Goal: Task Accomplishment & Management: Complete application form

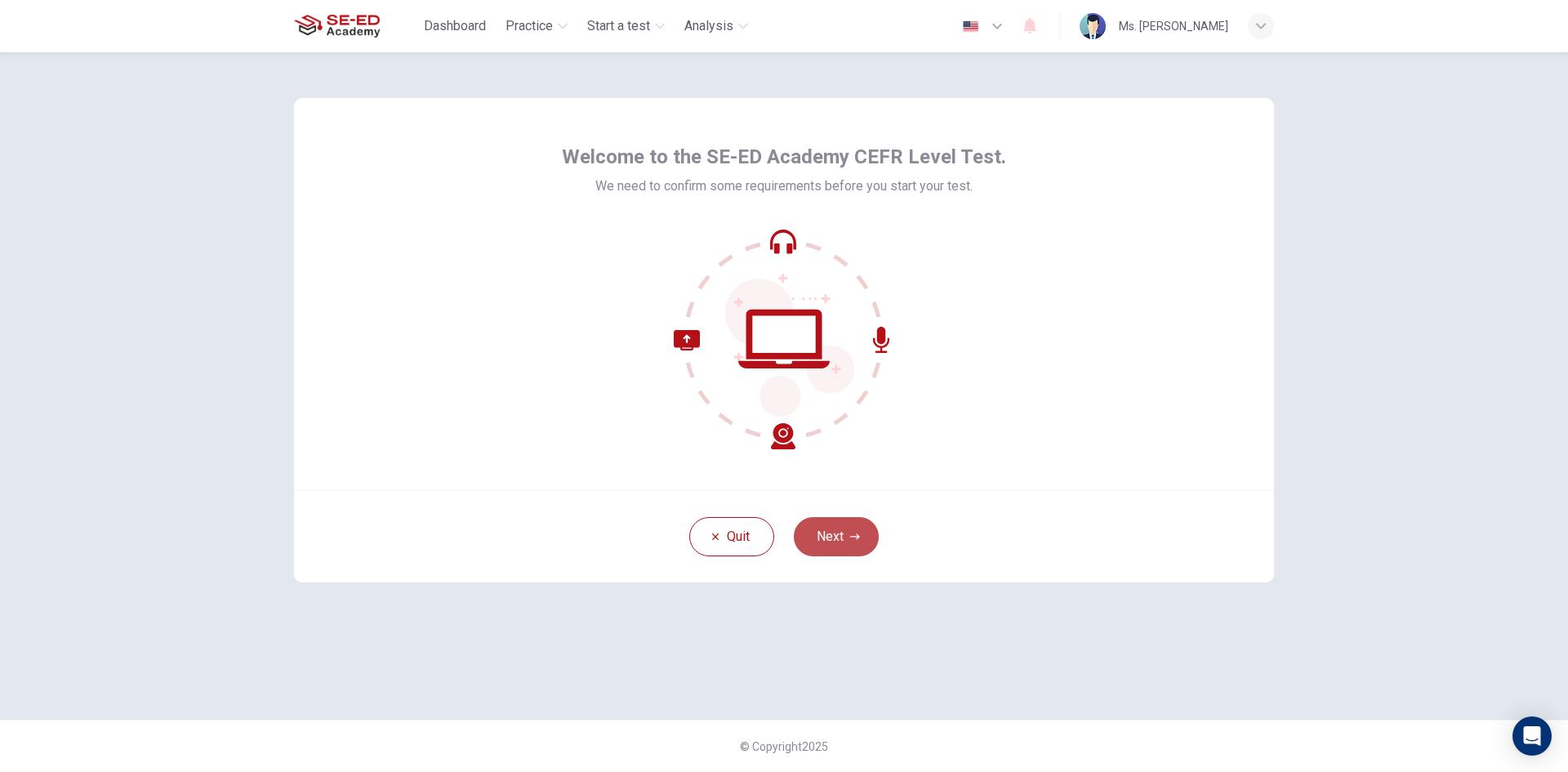
click at [830, 530] on button "Next" at bounding box center [836, 536] width 85 height 39
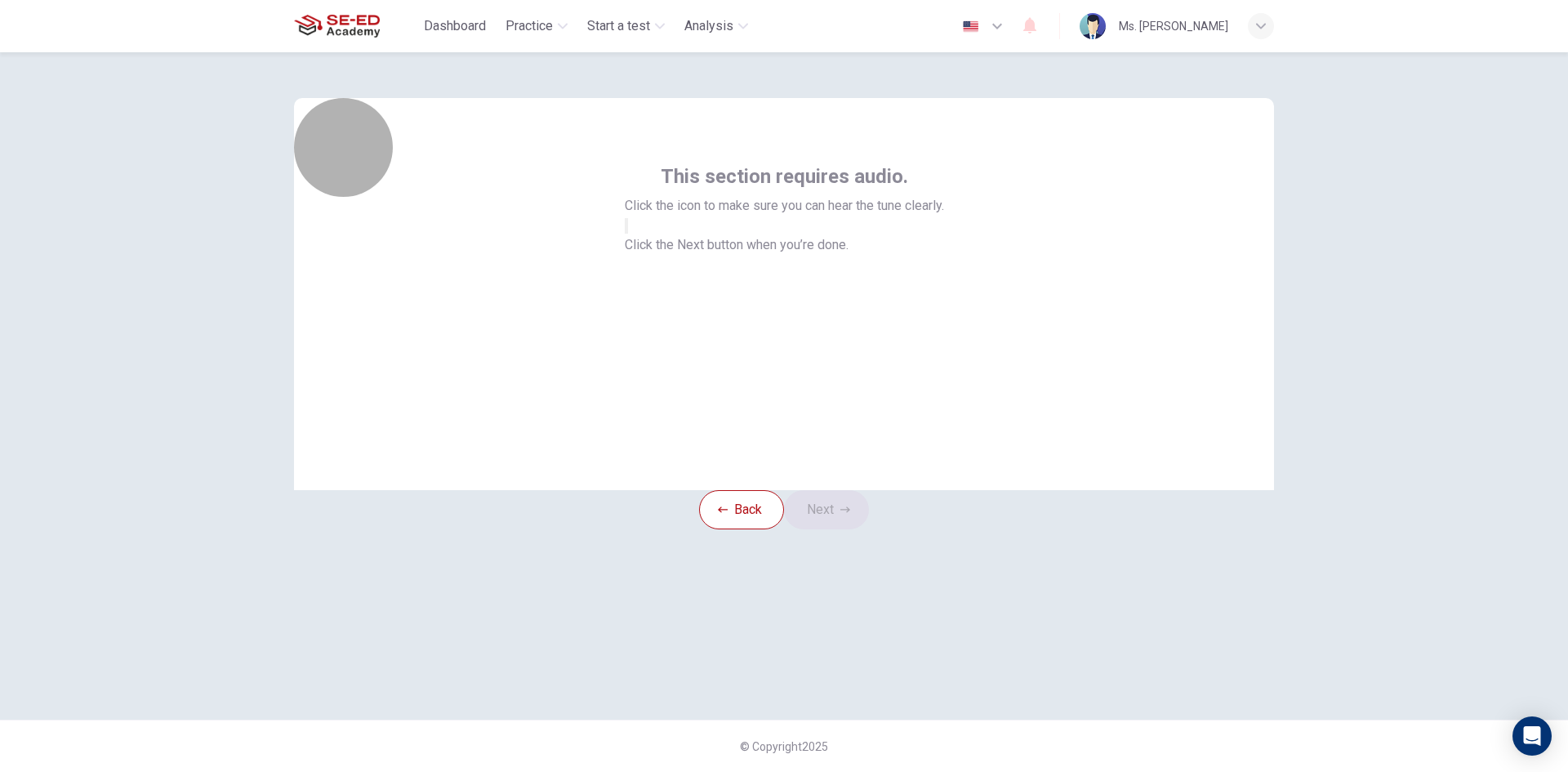
click at [628, 234] on button "button" at bounding box center [626, 226] width 4 height 16
click at [626, 229] on icon "button" at bounding box center [626, 229] width 0 height 0
drag, startPoint x: 789, startPoint y: 310, endPoint x: 793, endPoint y: 328, distance: 18.4
click at [628, 234] on button "button" at bounding box center [626, 226] width 4 height 16
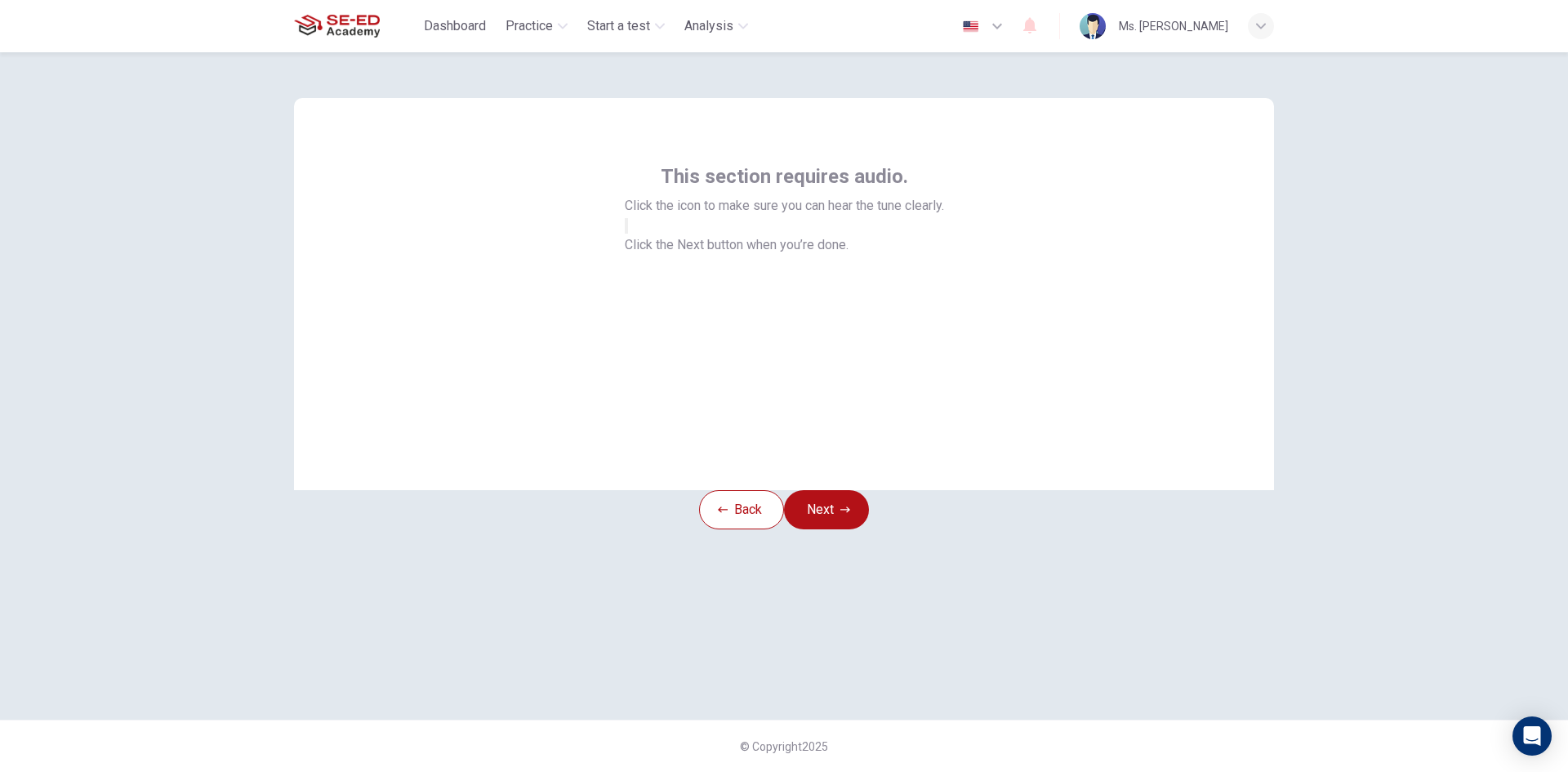
click at [628, 234] on button "button" at bounding box center [626, 226] width 4 height 16
click at [842, 524] on button "Next" at bounding box center [826, 509] width 85 height 39
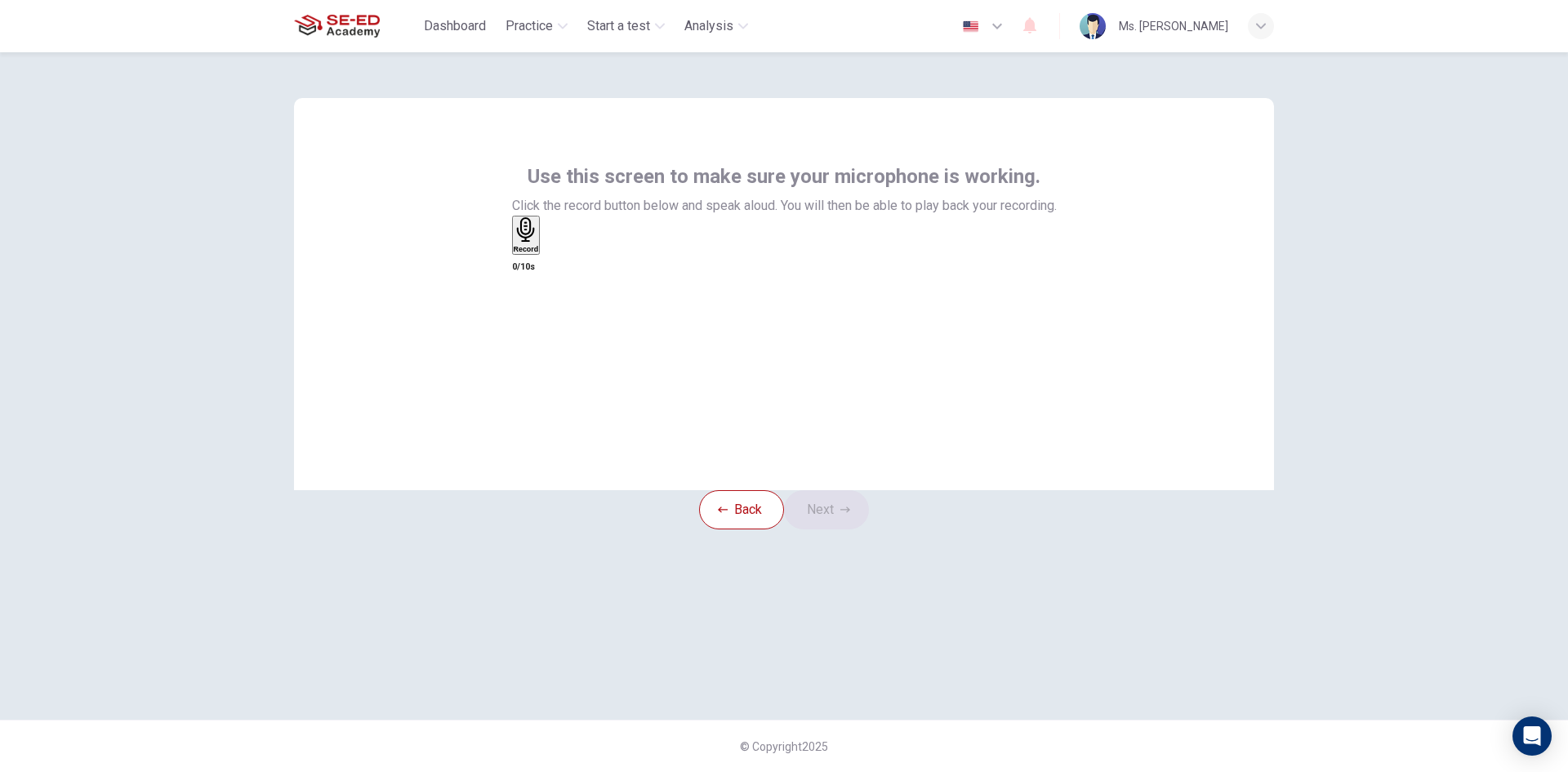
click at [539, 253] on div "Record" at bounding box center [526, 235] width 26 height 36
click at [545, 251] on icon "button" at bounding box center [545, 251] width 0 height 0
click at [513, 254] on div "button" at bounding box center [513, 248] width 0 height 12
click at [539, 253] on div "Record" at bounding box center [526, 235] width 26 height 36
click at [545, 254] on div "button" at bounding box center [545, 248] width 0 height 12
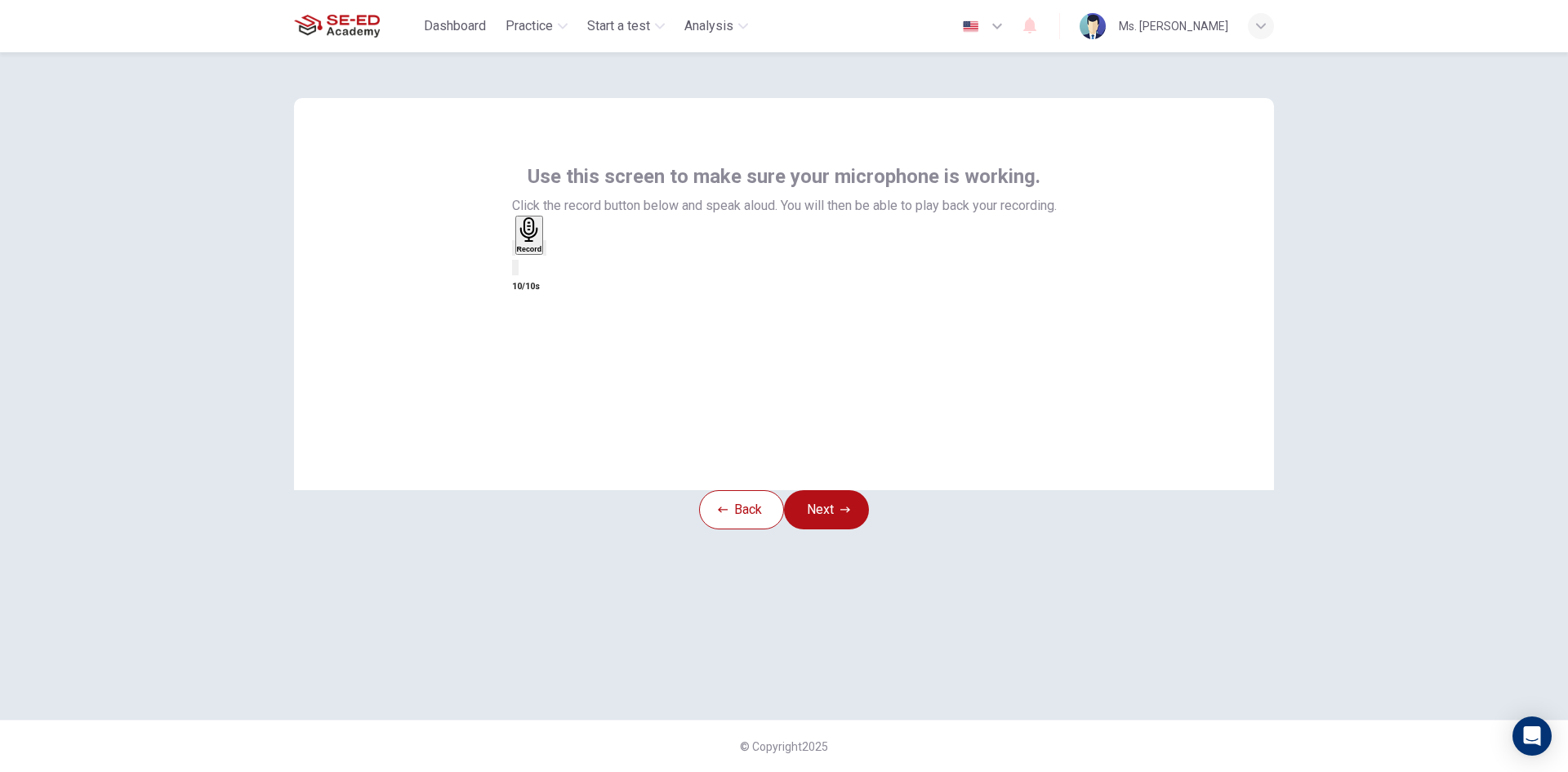
click at [513, 251] on icon "button" at bounding box center [513, 251] width 0 height 0
click at [844, 516] on div "Back Next" at bounding box center [784, 509] width 170 height 39
click at [850, 529] on button "Next" at bounding box center [826, 509] width 85 height 39
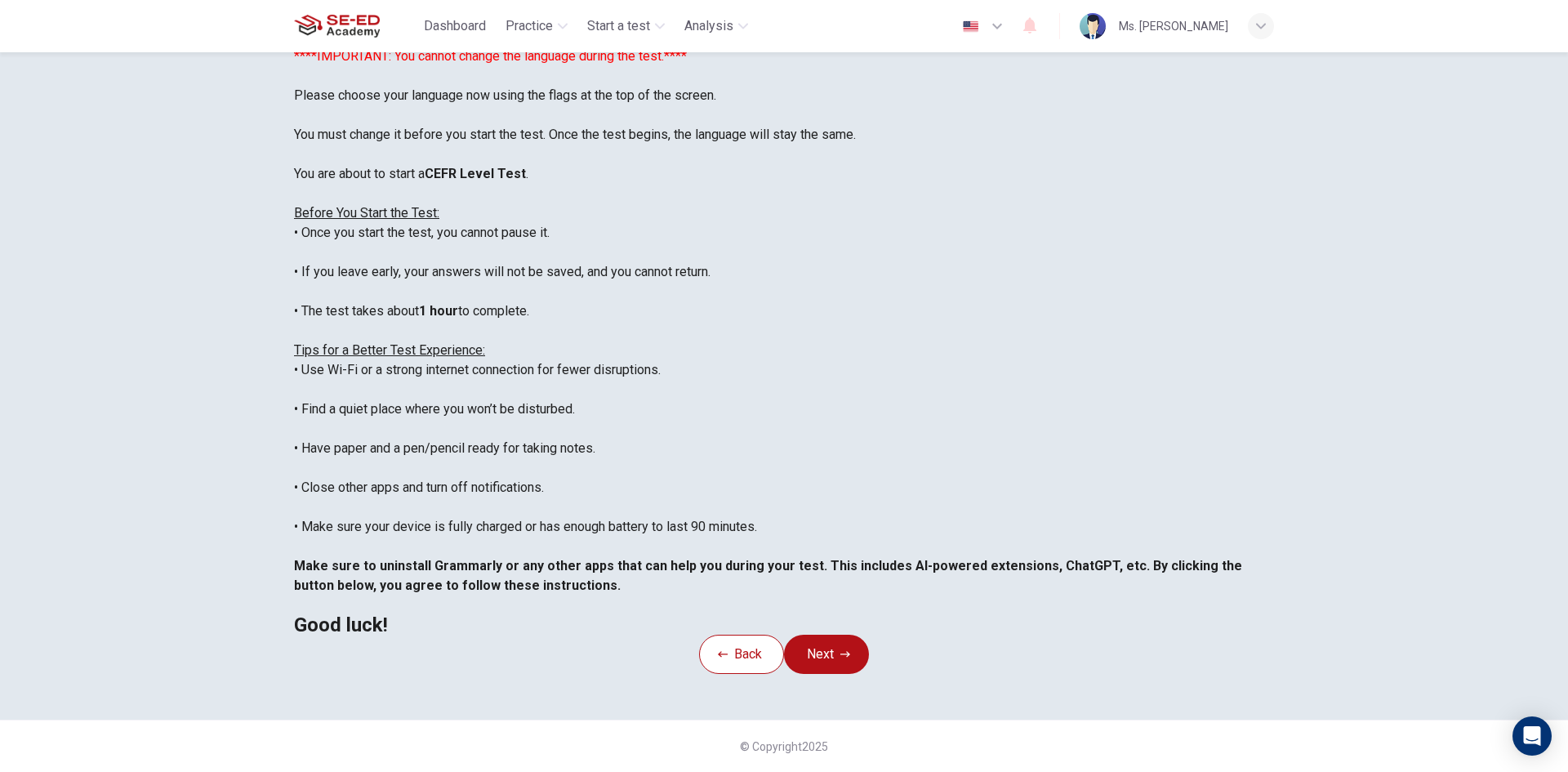
scroll to position [137, 0]
click at [834, 634] on div "Back Next" at bounding box center [784, 654] width 170 height 39
click at [828, 634] on button "Next" at bounding box center [826, 654] width 85 height 39
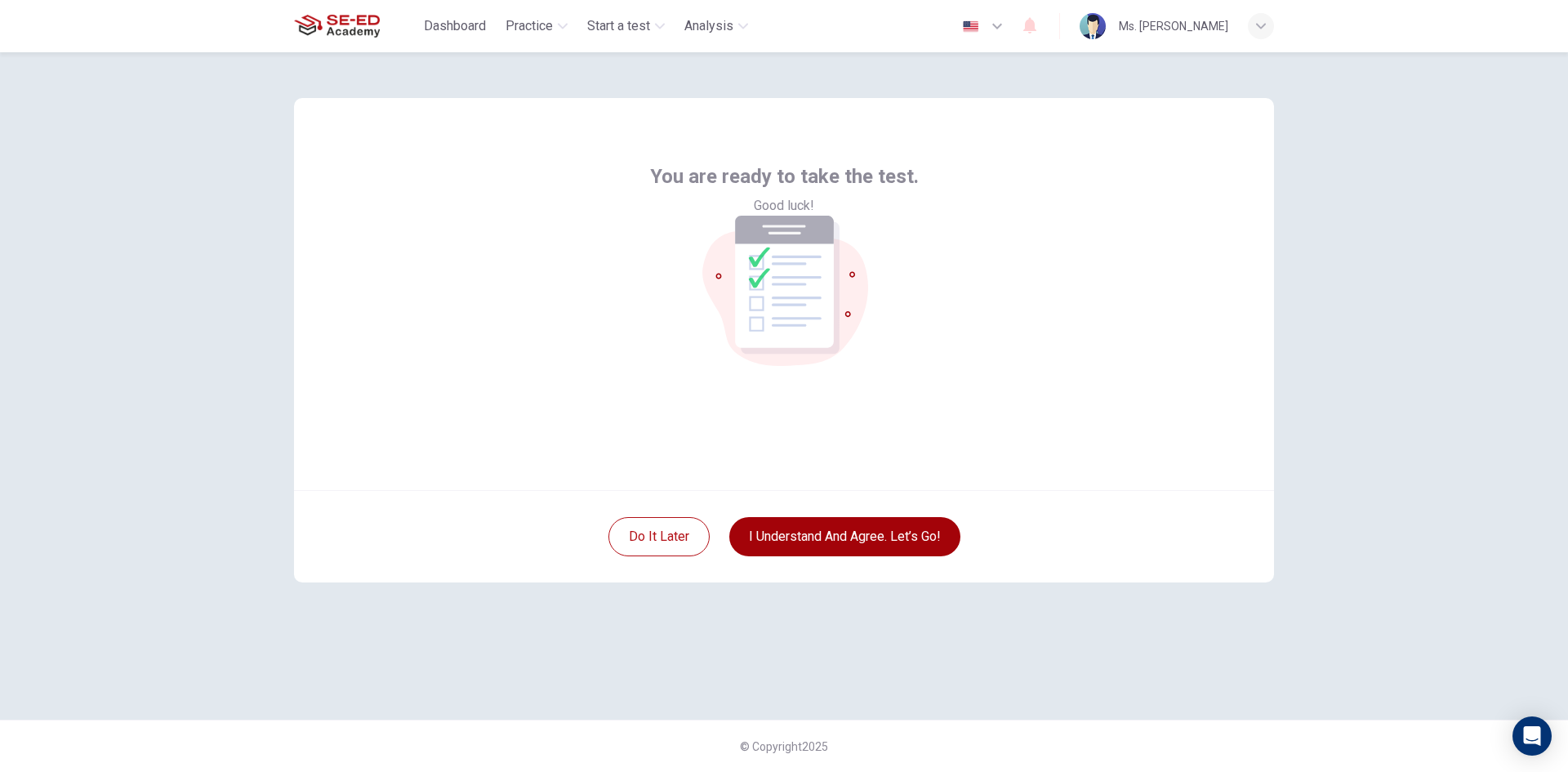
click at [836, 531] on button "I understand and agree. Let’s go!" at bounding box center [845, 536] width 231 height 39
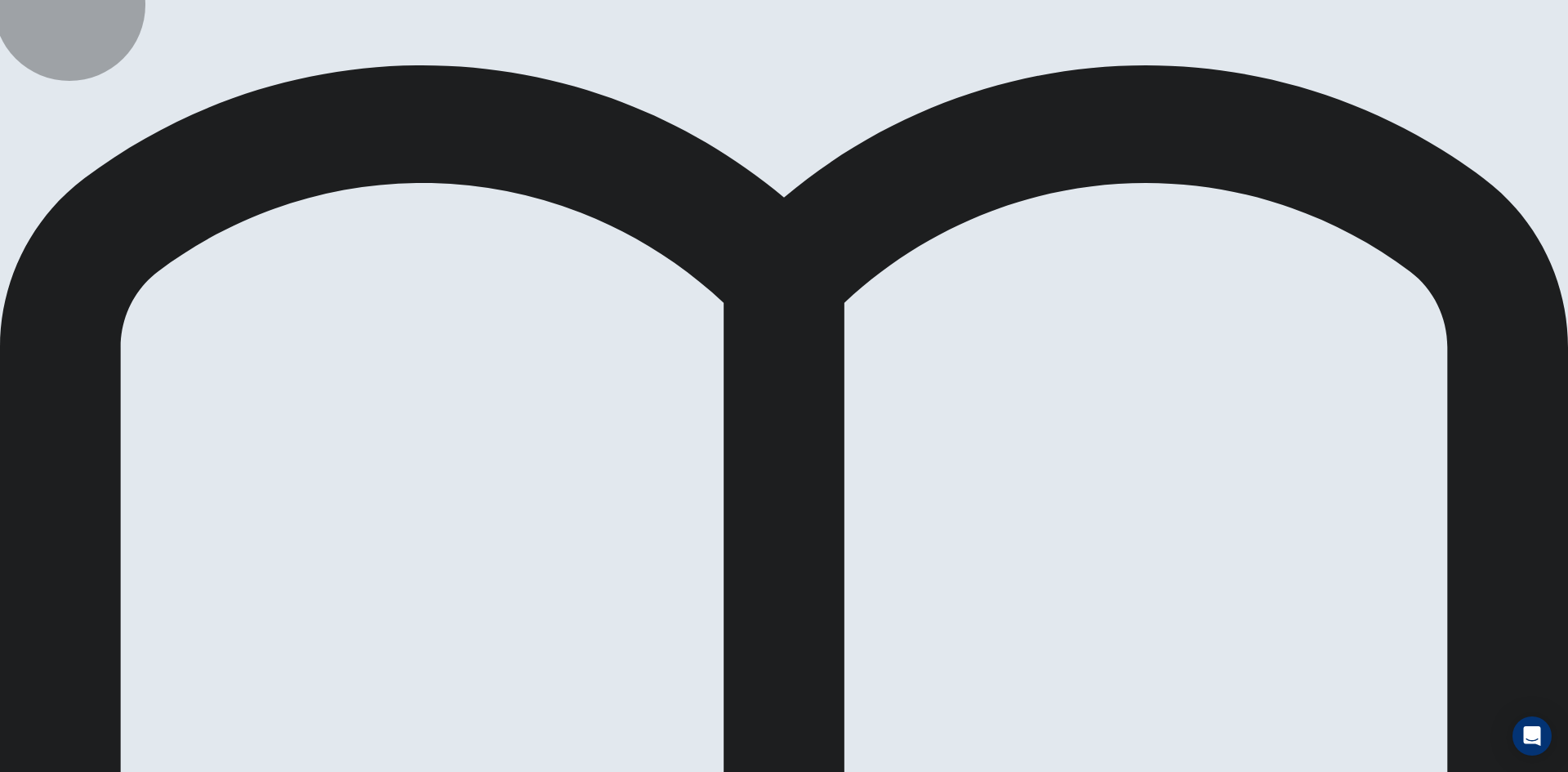
drag, startPoint x: 1074, startPoint y: 167, endPoint x: 1160, endPoint y: 200, distance: 92.1
drag, startPoint x: 1191, startPoint y: 164, endPoint x: 1245, endPoint y: 186, distance: 58.3
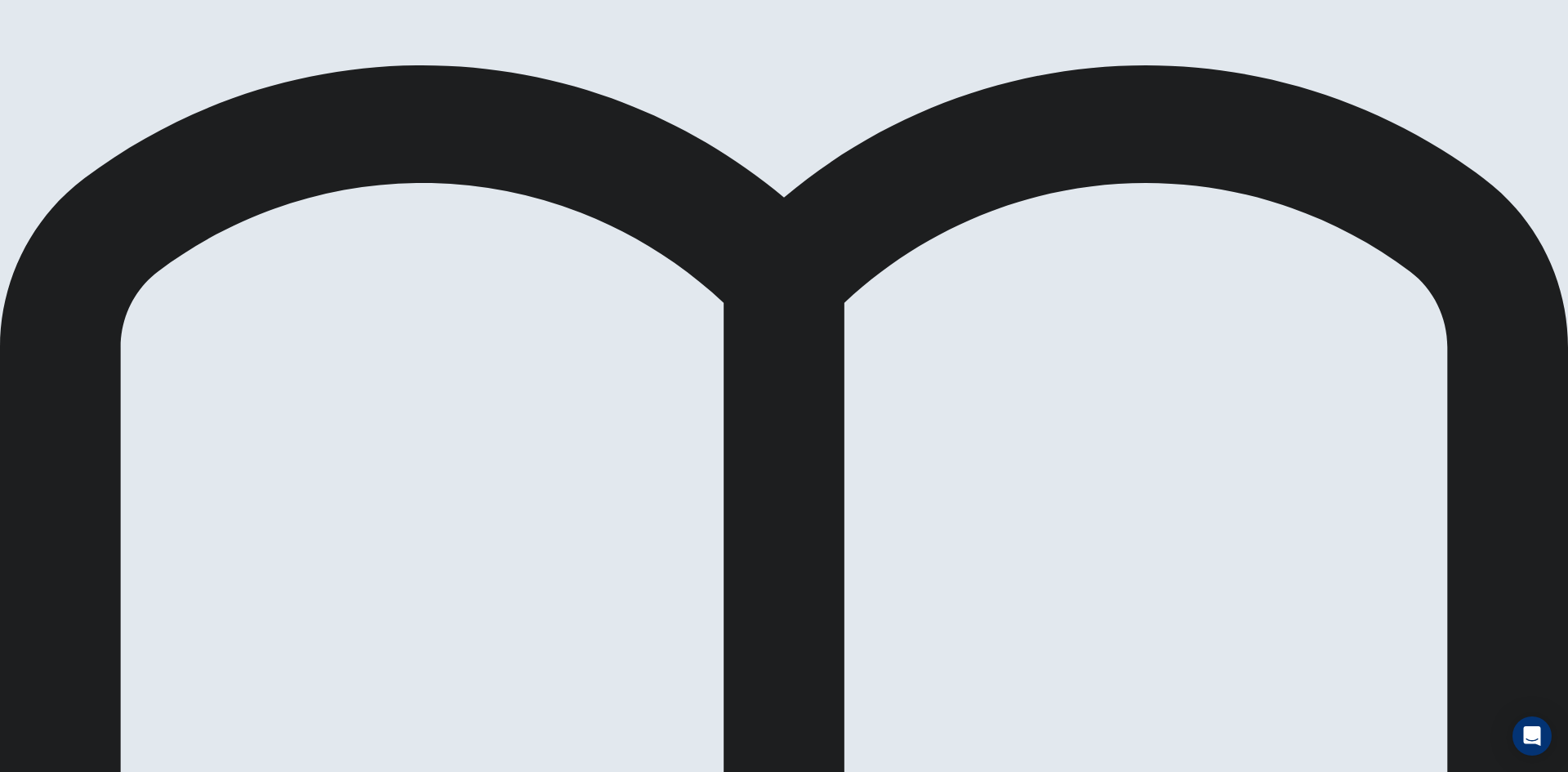
drag, startPoint x: 460, startPoint y: 277, endPoint x: 460, endPoint y: 288, distance: 11.0
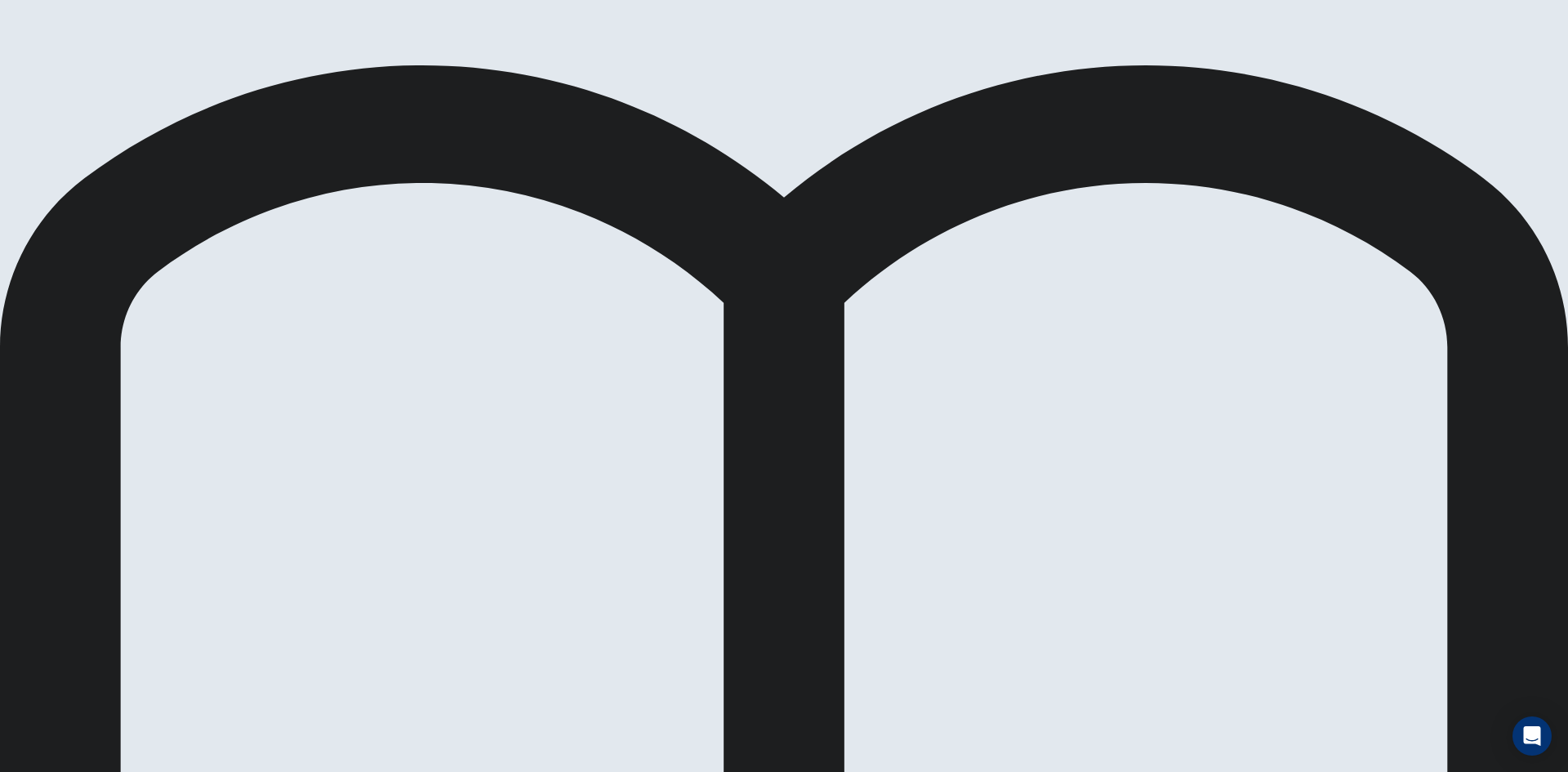
scroll to position [96, 0]
drag, startPoint x: 844, startPoint y: 251, endPoint x: 1209, endPoint y: 260, distance: 365.1
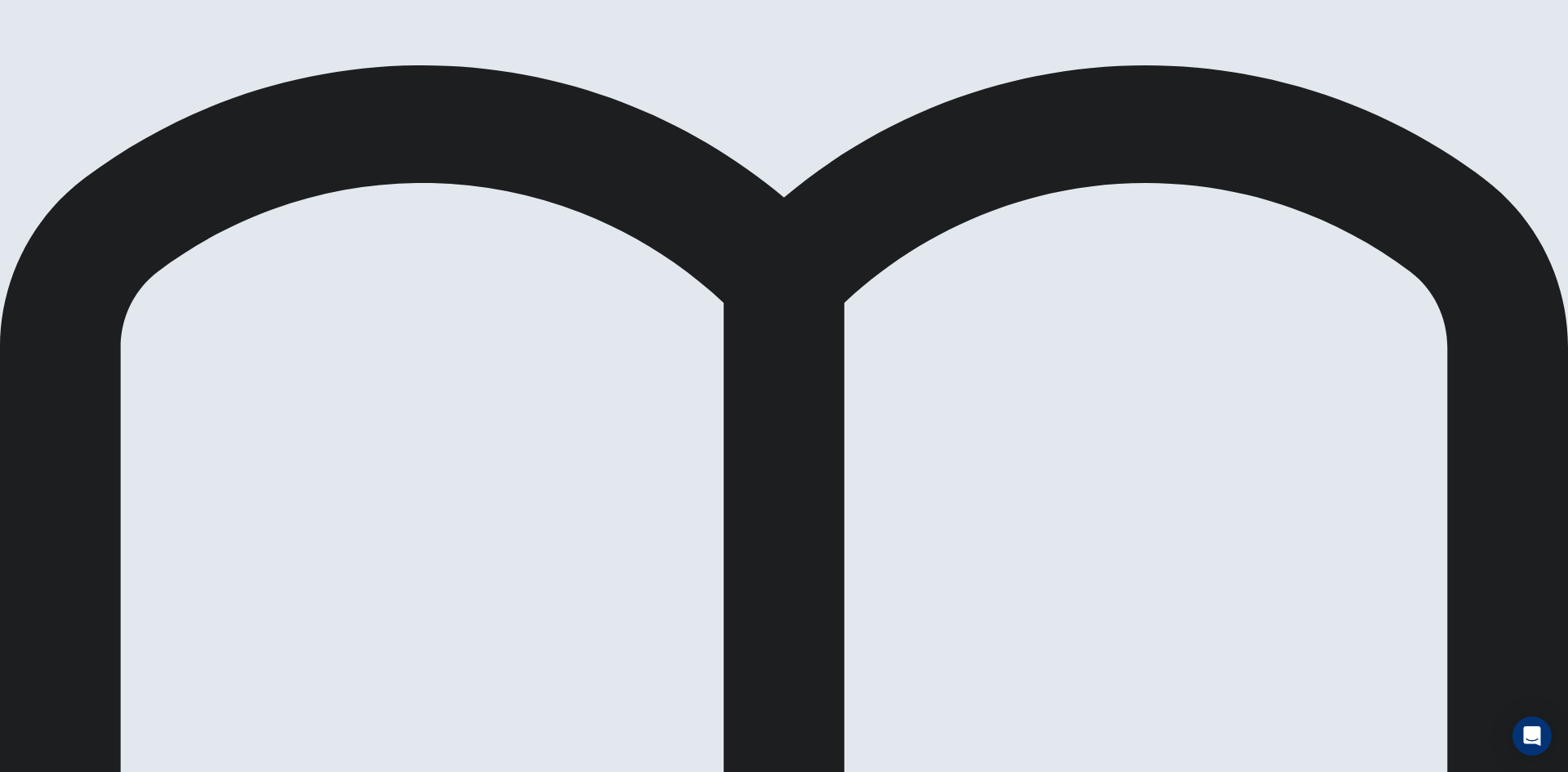
scroll to position [96, 0]
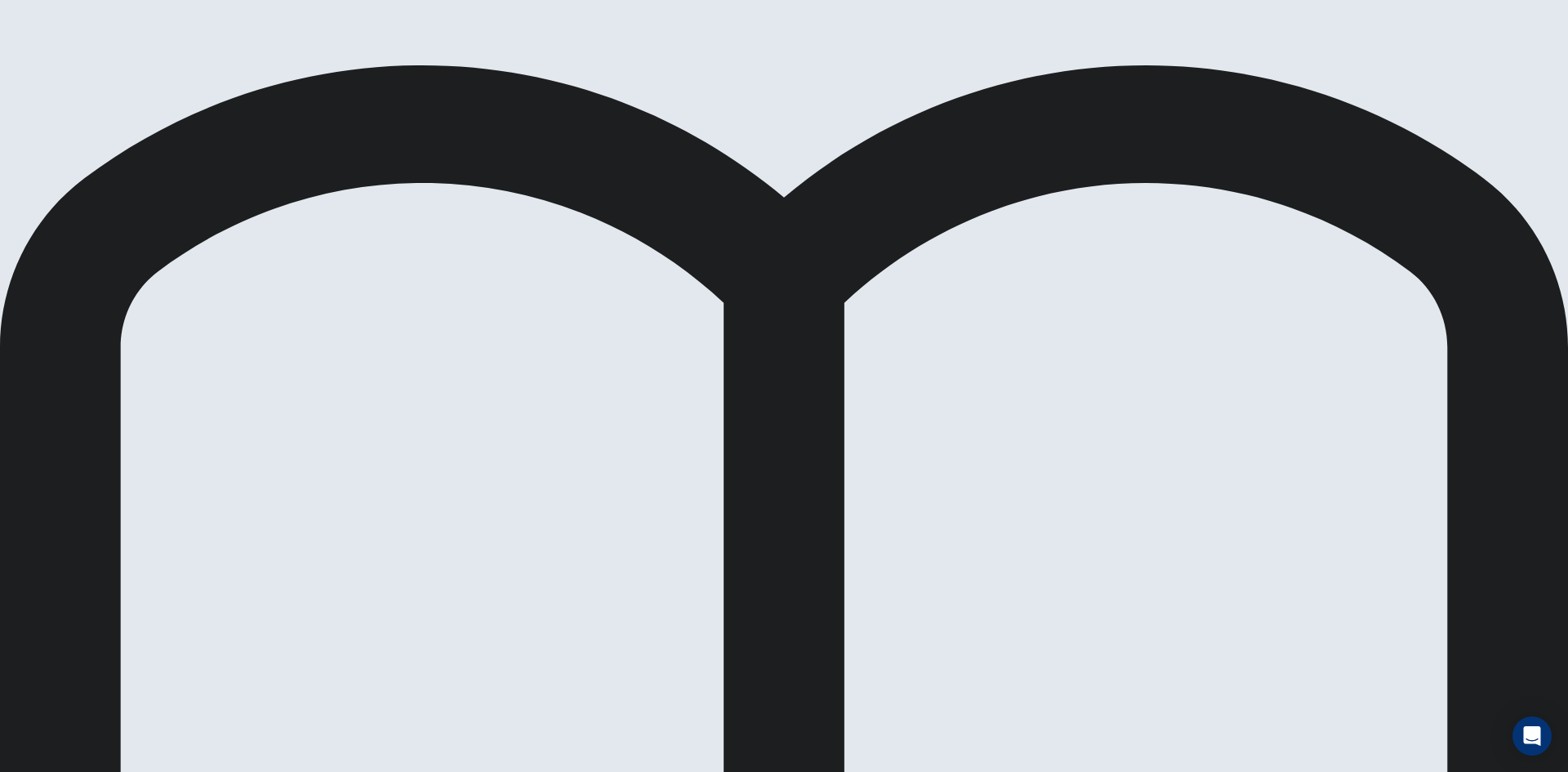
drag, startPoint x: 542, startPoint y: 260, endPoint x: 544, endPoint y: 273, distance: 13.2
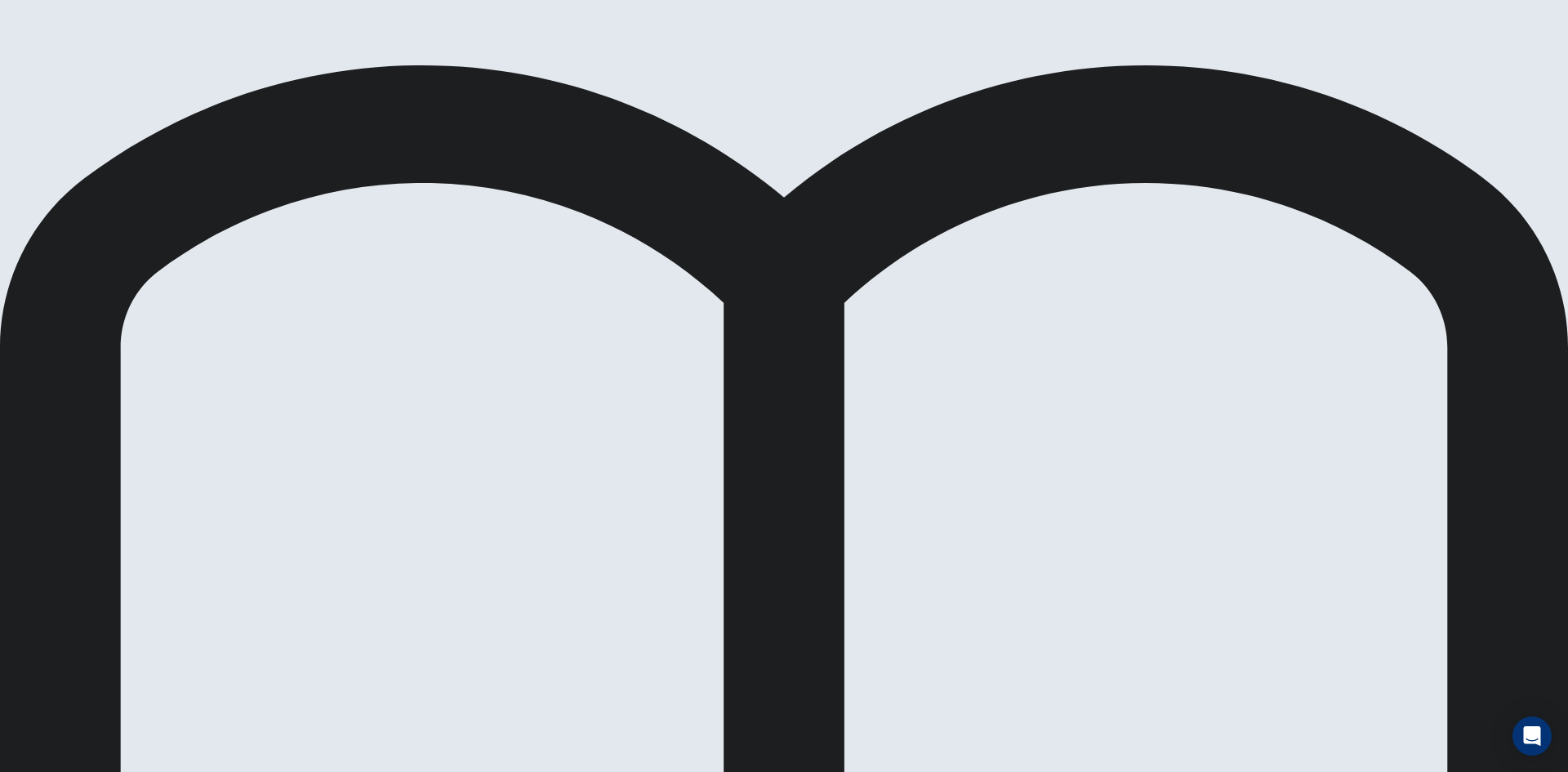
drag, startPoint x: 405, startPoint y: 415, endPoint x: 1031, endPoint y: 457, distance: 627.4
drag, startPoint x: 424, startPoint y: 447, endPoint x: 414, endPoint y: 526, distance: 79.6
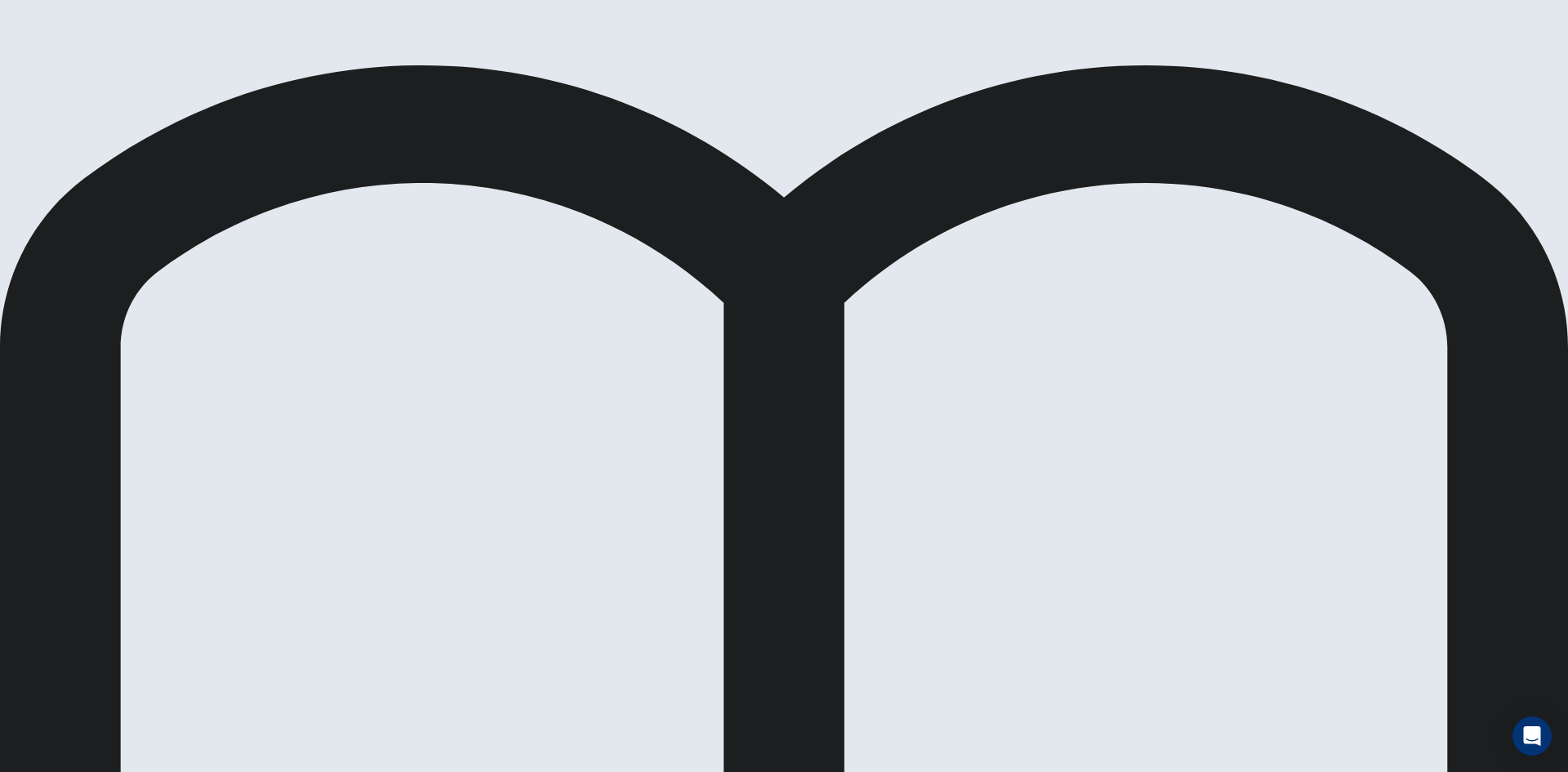
drag, startPoint x: 462, startPoint y: 502, endPoint x: 725, endPoint y: 504, distance: 263.0
drag, startPoint x: 442, startPoint y: 418, endPoint x: 1220, endPoint y: 460, distance: 779.1
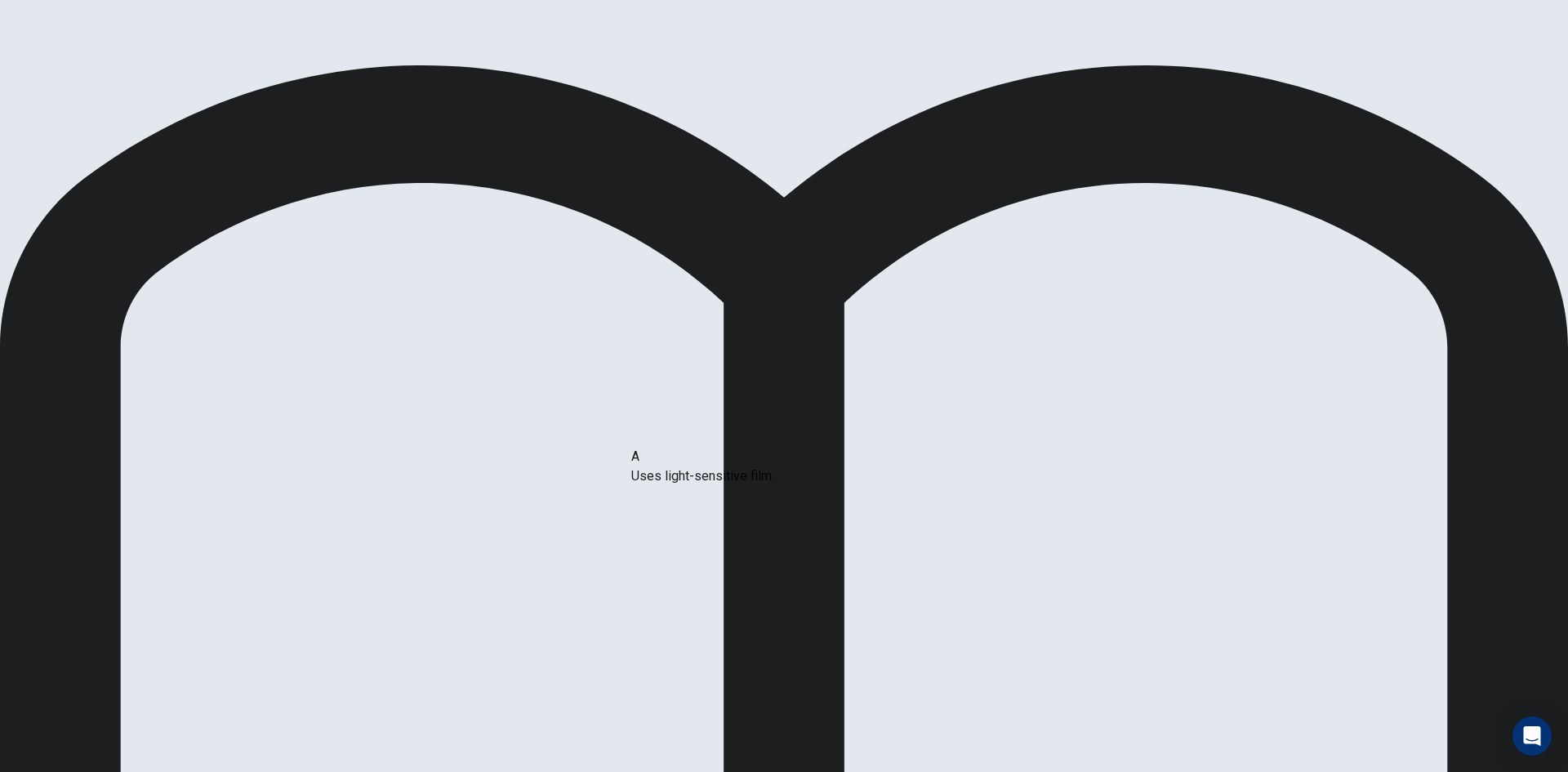
drag, startPoint x: 470, startPoint y: 378, endPoint x: 817, endPoint y: 461, distance: 356.8
drag, startPoint x: 457, startPoint y: 516, endPoint x: 797, endPoint y: 502, distance: 340.3
drag, startPoint x: 420, startPoint y: 502, endPoint x: 520, endPoint y: 514, distance: 100.7
drag, startPoint x: 758, startPoint y: 398, endPoint x: 504, endPoint y: 452, distance: 259.7
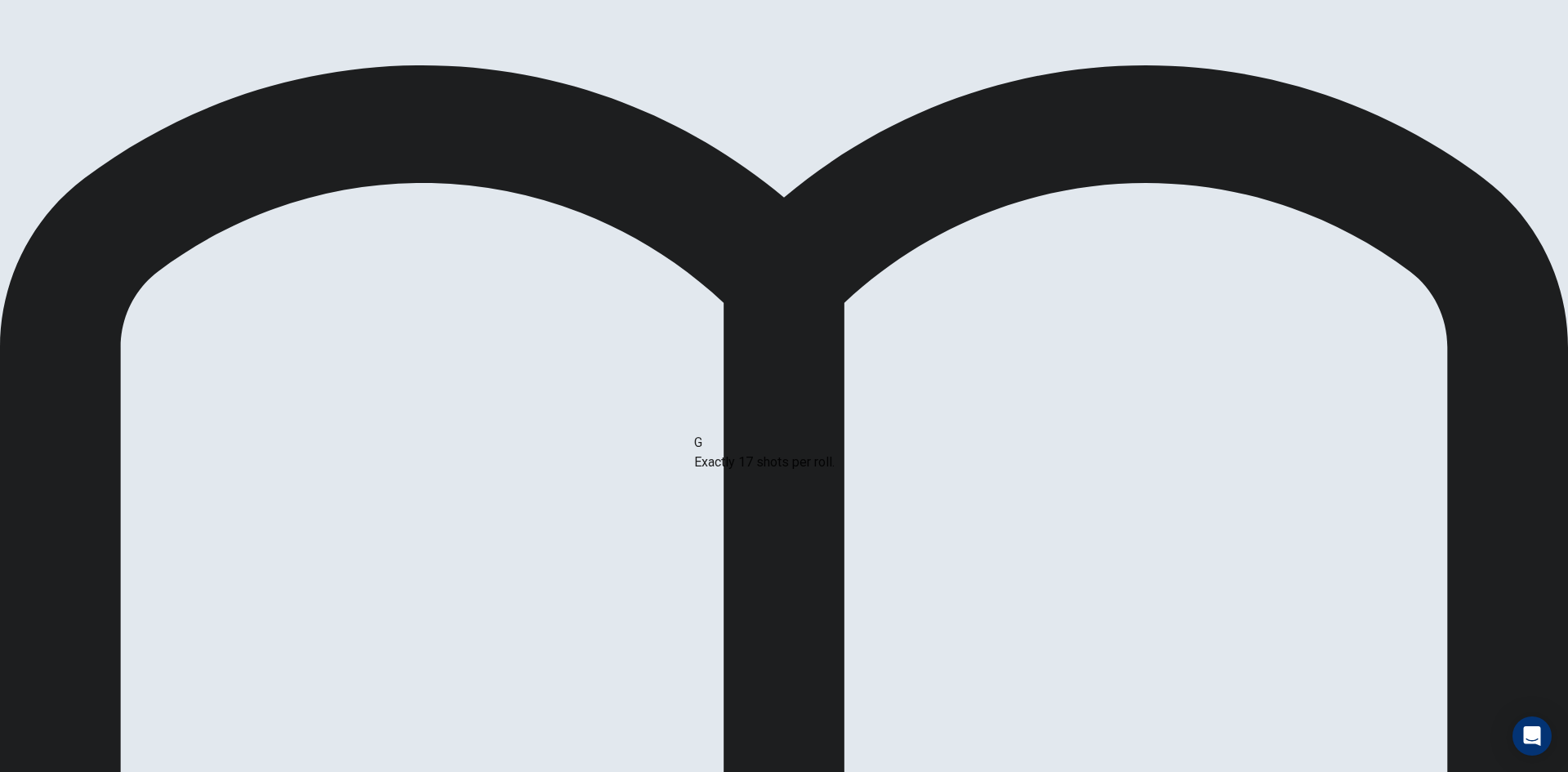
drag, startPoint x: 459, startPoint y: 587, endPoint x: 810, endPoint y: 454, distance: 375.4
drag, startPoint x: 515, startPoint y: 452, endPoint x: 1099, endPoint y: 479, distance: 584.6
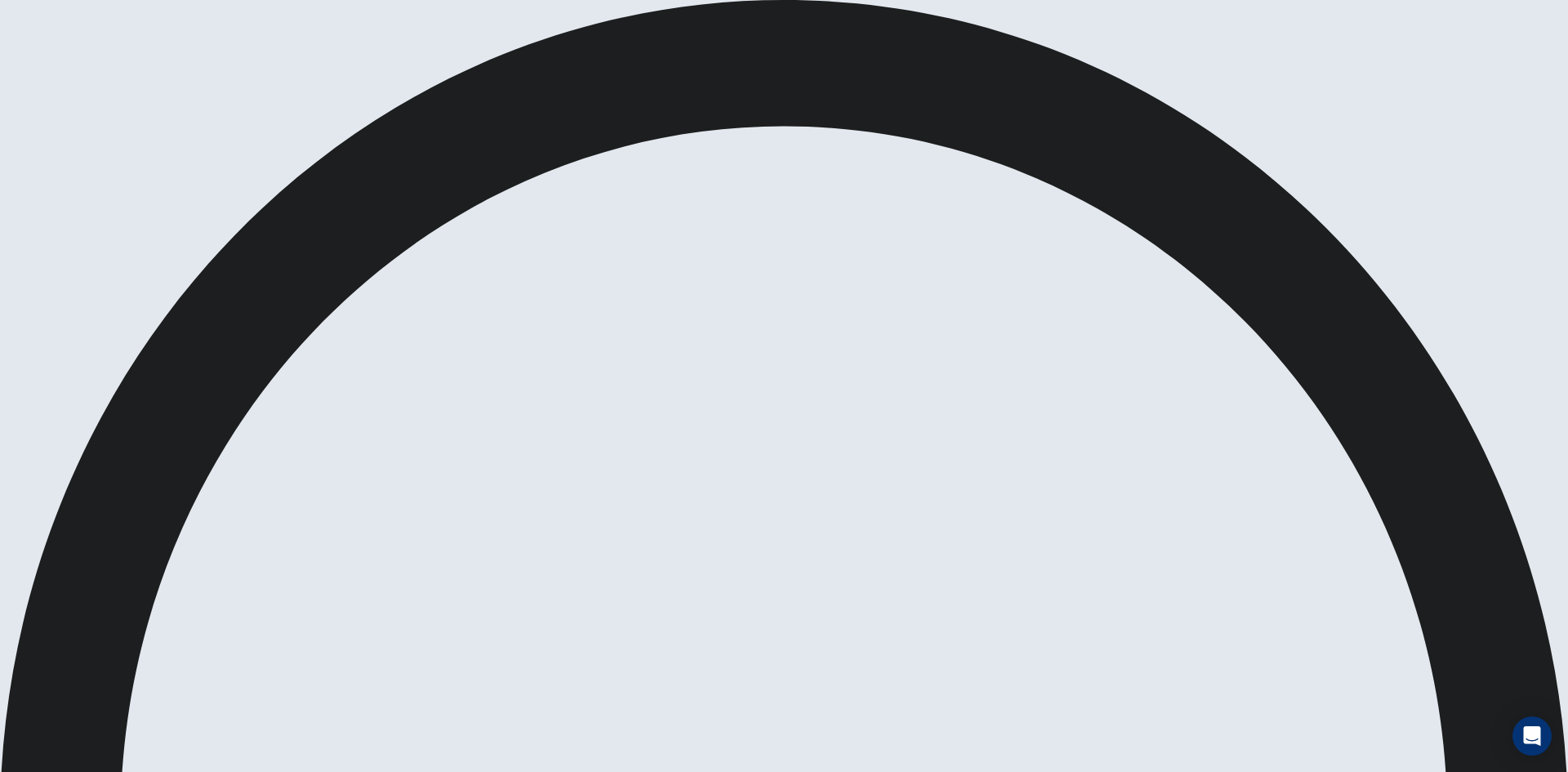
drag, startPoint x: 985, startPoint y: 14, endPoint x: 989, endPoint y: 21, distance: 8.1
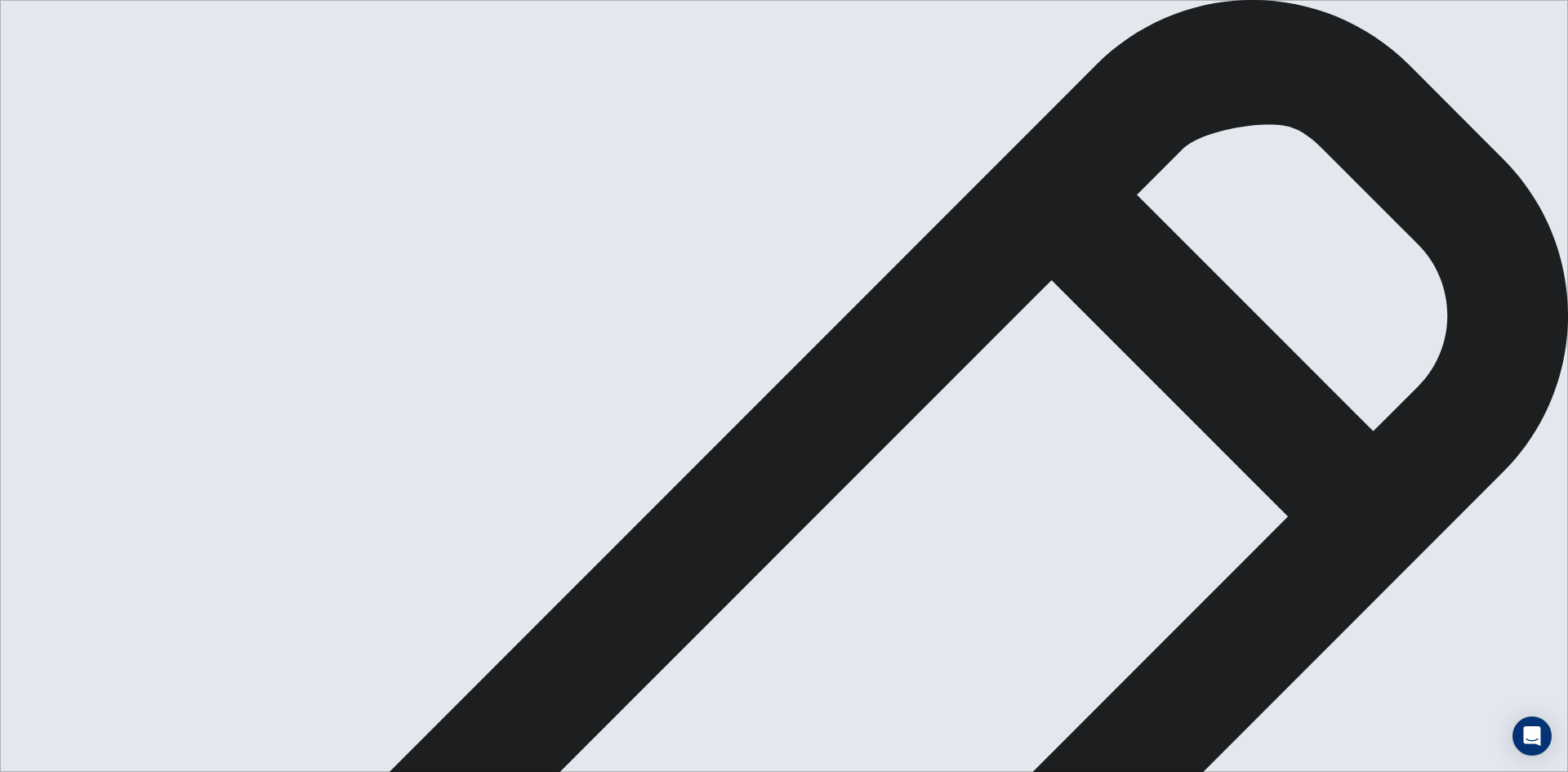
drag, startPoint x: 1065, startPoint y: 282, endPoint x: 1050, endPoint y: 291, distance: 17.5
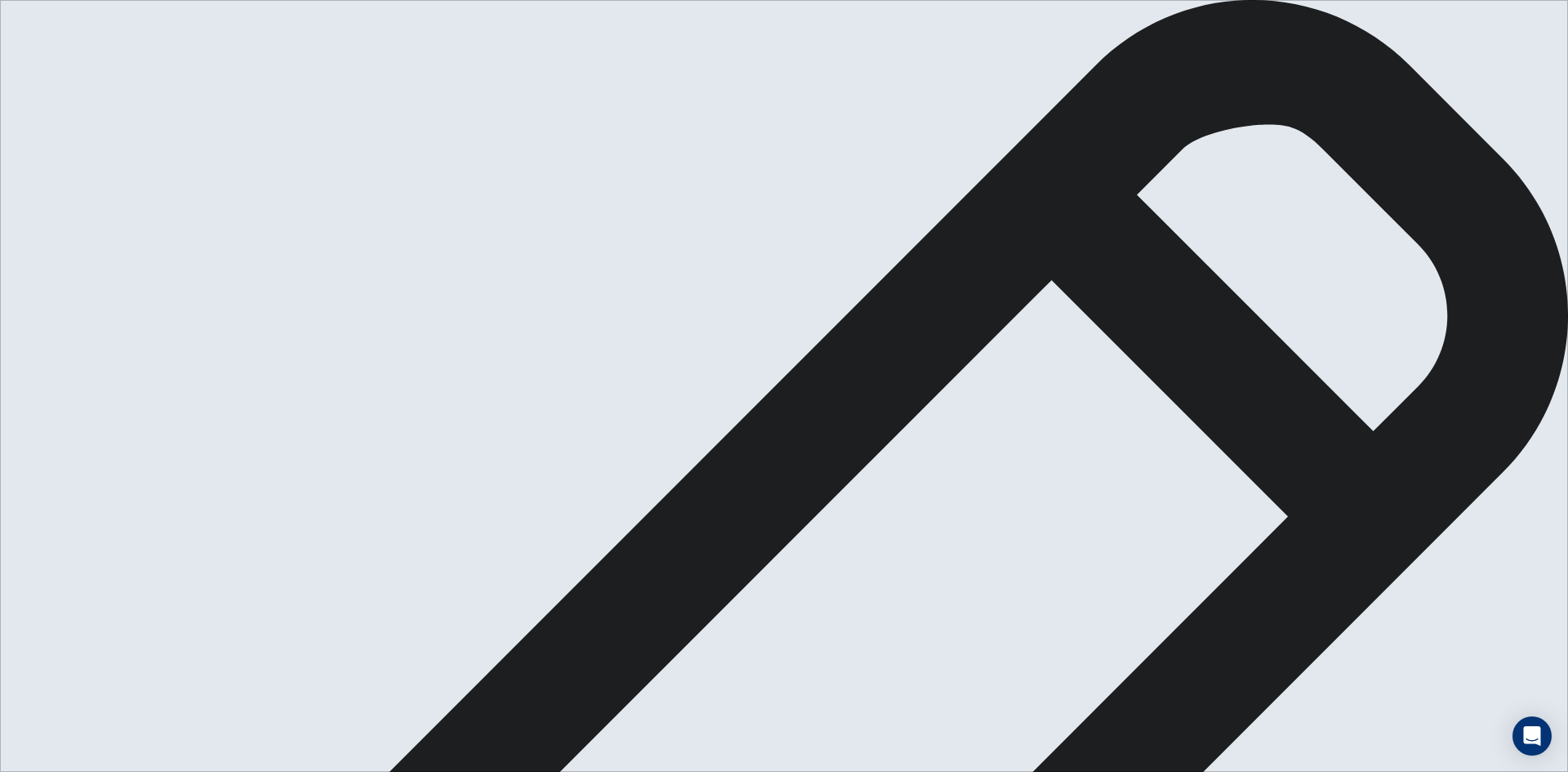
type textarea "yes for sure , in the high school i think to have [DEMOGRAPHIC_DATA] job it ver…"
